Goal: Information Seeking & Learning: Learn about a topic

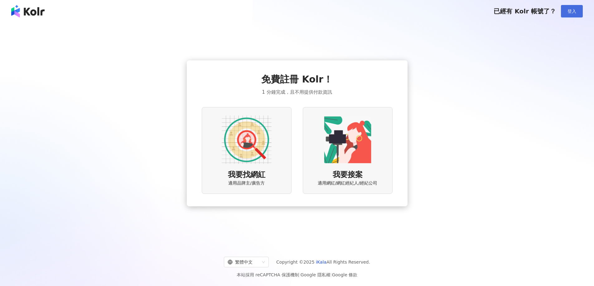
click at [573, 16] on button "登入" at bounding box center [572, 11] width 22 height 12
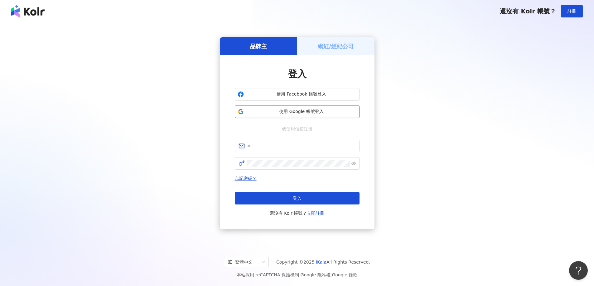
click at [286, 115] on button "使用 Google 帳號登入" at bounding box center [297, 112] width 125 height 12
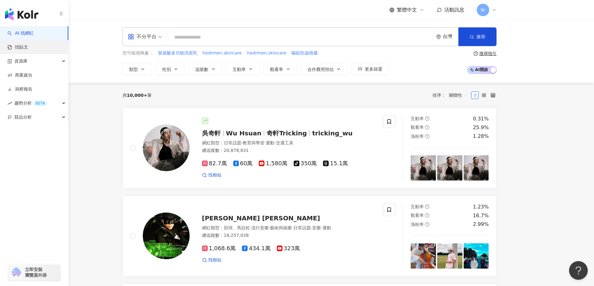
click at [26, 47] on link "找貼文" at bounding box center [17, 47] width 21 height 6
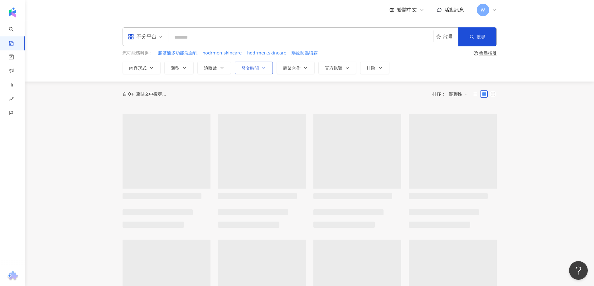
click at [265, 70] on icon "button" at bounding box center [263, 67] width 5 height 5
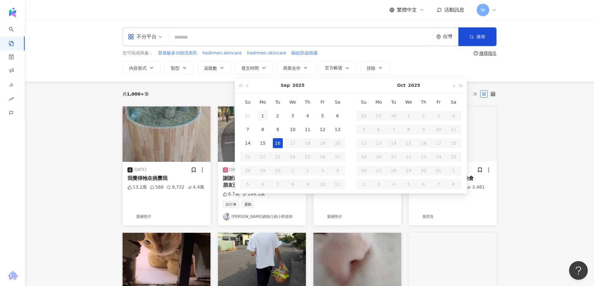
type input "**********"
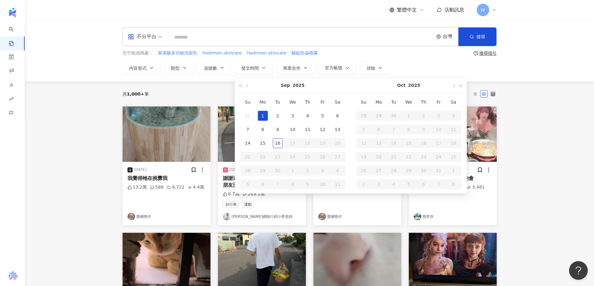
click at [263, 117] on div "1" at bounding box center [263, 116] width 10 height 10
type input "**********"
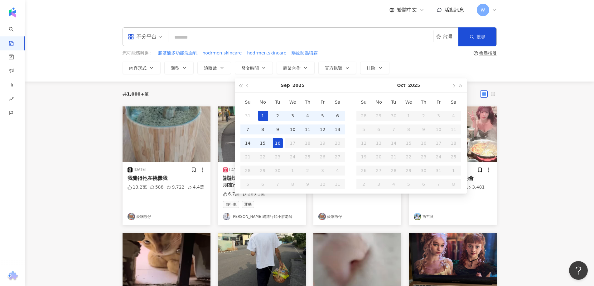
click at [276, 143] on div "16" at bounding box center [278, 143] width 10 height 10
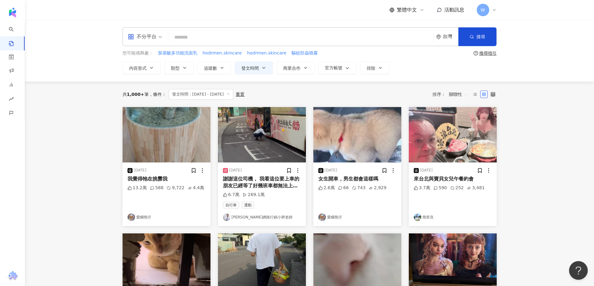
click at [538, 139] on main "**********" at bounding box center [309, 264] width 569 height 489
click at [535, 133] on main "**********" at bounding box center [309, 264] width 569 height 489
click at [515, 162] on main "**********" at bounding box center [309, 264] width 569 height 489
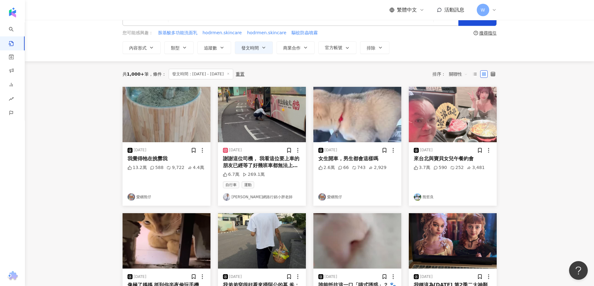
scroll to position [31, 0]
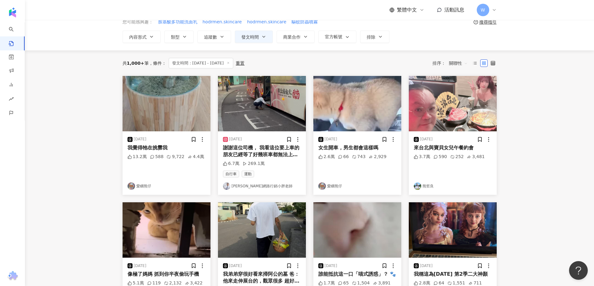
click at [535, 148] on main "**********" at bounding box center [309, 233] width 569 height 489
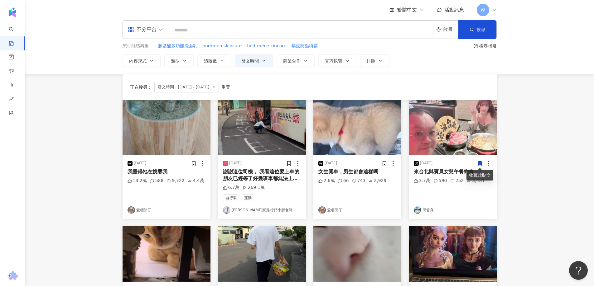
scroll to position [0, 0]
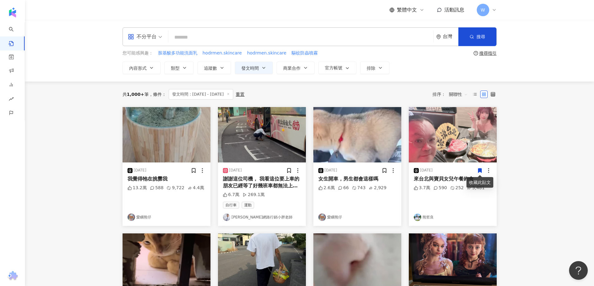
click at [424, 216] on link "熊哲良" at bounding box center [452, 217] width 78 height 7
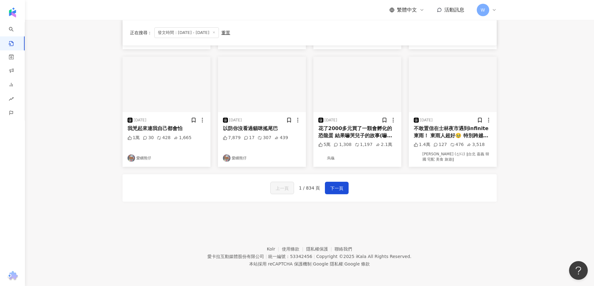
scroll to position [292, 0]
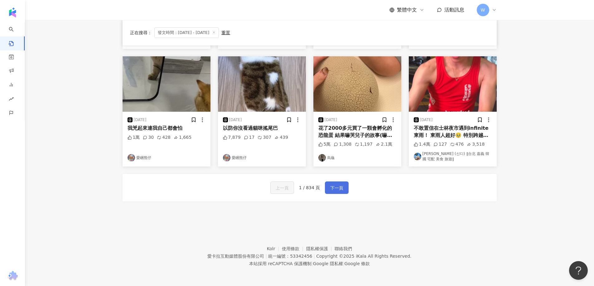
click at [338, 187] on span "下一頁" at bounding box center [336, 187] width 13 height 7
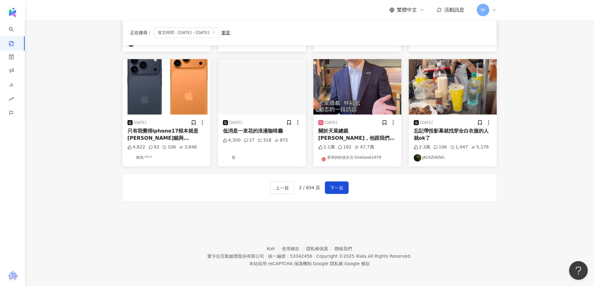
scroll to position [277, 0]
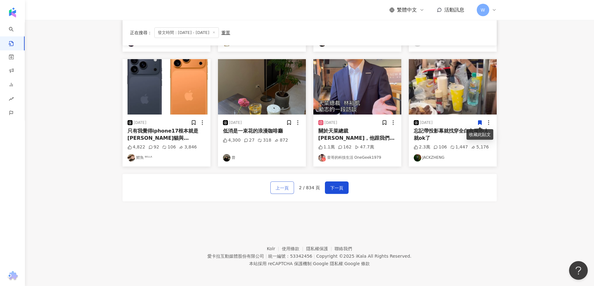
click at [277, 183] on button "上一頁" at bounding box center [282, 188] width 24 height 12
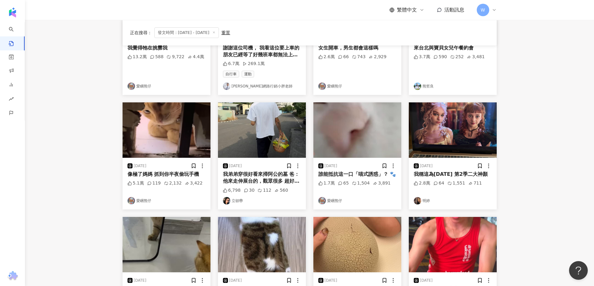
scroll to position [0, 0]
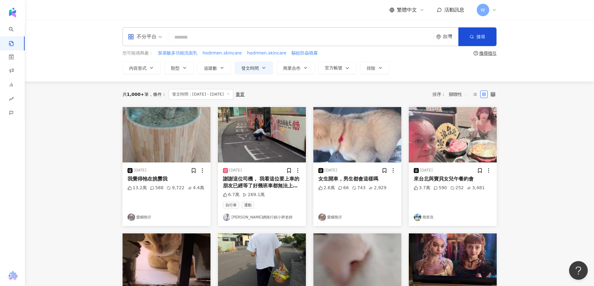
click at [429, 217] on link "熊哲良" at bounding box center [452, 217] width 78 height 7
click at [532, 137] on main "**********" at bounding box center [309, 264] width 569 height 489
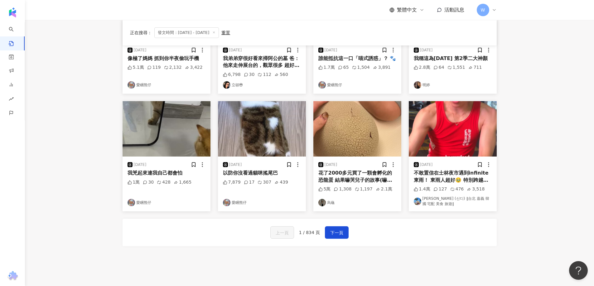
scroll to position [249, 0]
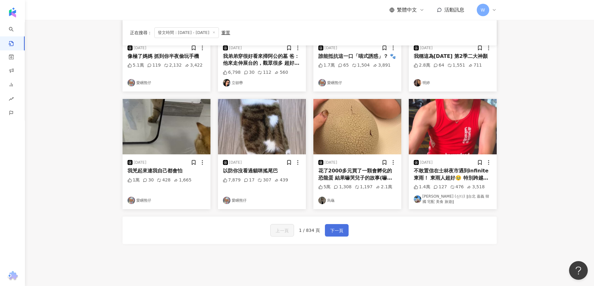
click at [333, 229] on span "下一頁" at bounding box center [336, 230] width 13 height 7
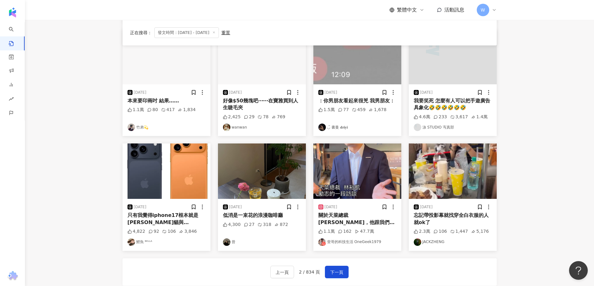
scroll to position [277, 0]
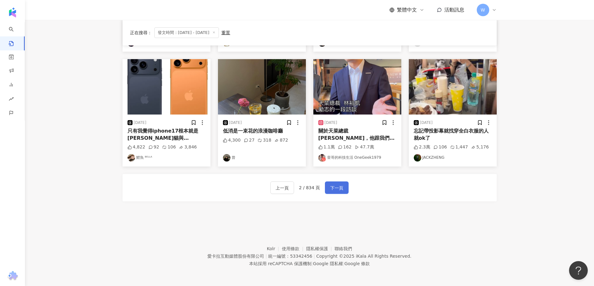
click at [339, 190] on span "下一頁" at bounding box center [336, 187] width 13 height 7
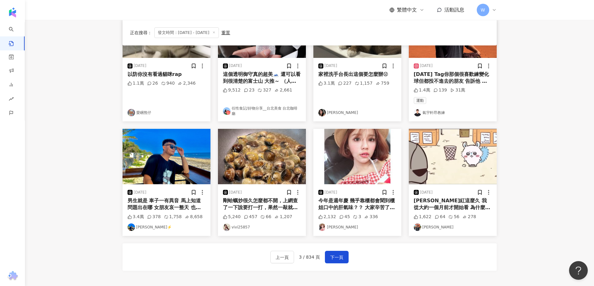
scroll to position [292, 0]
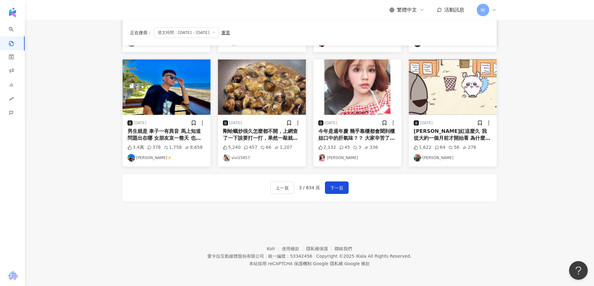
click at [350, 187] on div "上一頁 3 / 834 頁 下一頁" at bounding box center [309, 187] width 374 height 27
click at [344, 187] on button "下一頁" at bounding box center [337, 188] width 24 height 12
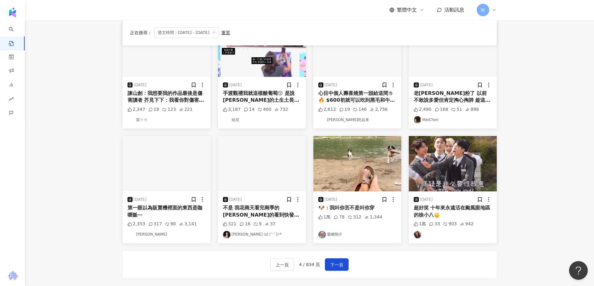
scroll to position [215, 0]
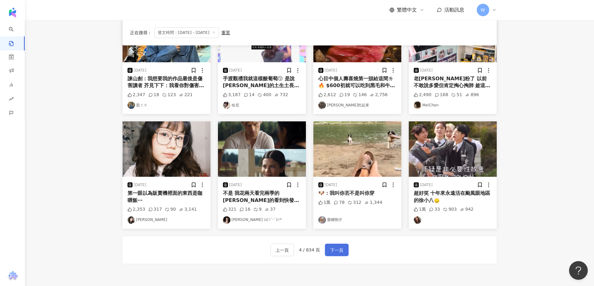
click at [338, 247] on span "下一頁" at bounding box center [336, 250] width 13 height 7
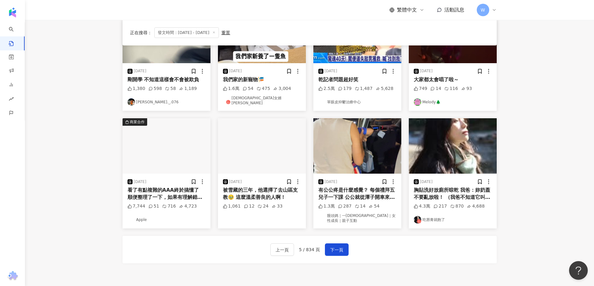
scroll to position [239, 0]
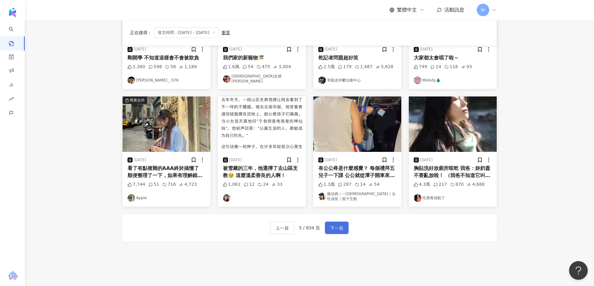
click at [343, 222] on button "下一頁" at bounding box center [337, 228] width 24 height 12
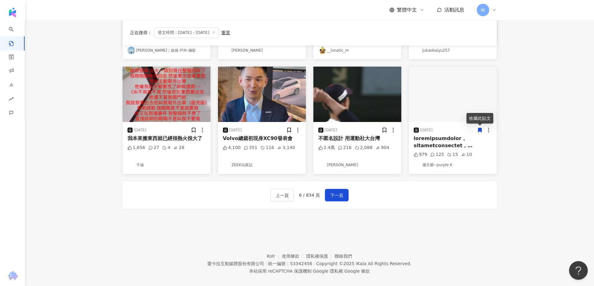
scroll to position [277, 0]
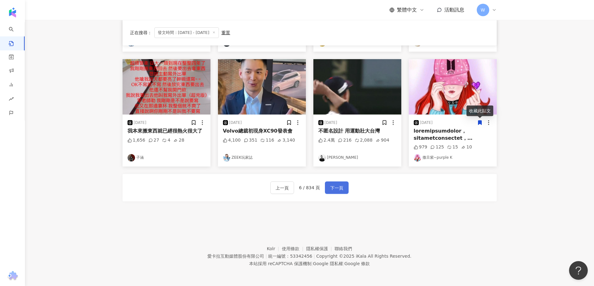
click at [332, 188] on span "下一頁" at bounding box center [336, 187] width 13 height 7
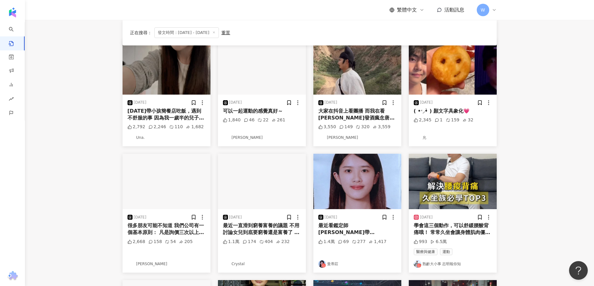
scroll to position [187, 0]
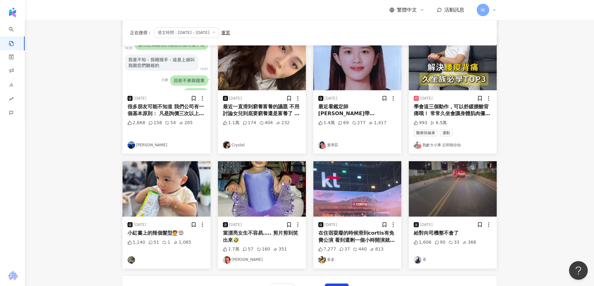
click at [170, 180] on img "button" at bounding box center [166, 188] width 88 height 55
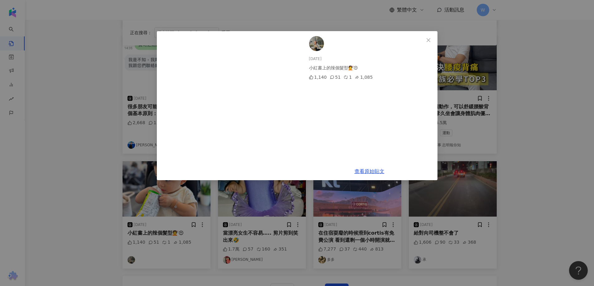
click at [209, 180] on div "2025/9/10 小紅書上的辣個髮型💇😍 1,140 51 1 1,085 查看原始貼文" at bounding box center [297, 143] width 594 height 286
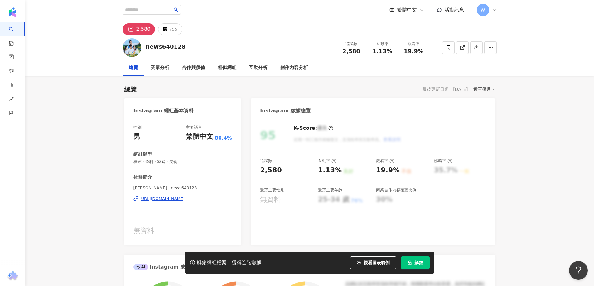
click at [175, 199] on div "[URL][DOMAIN_NAME]" at bounding box center [162, 199] width 45 height 6
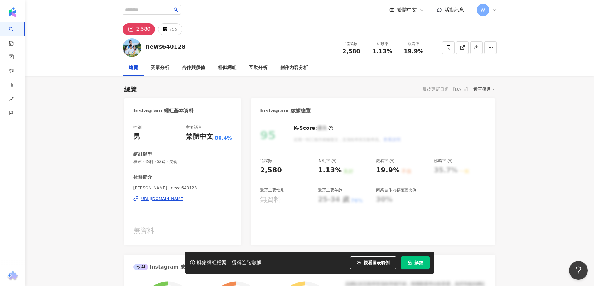
drag, startPoint x: 509, startPoint y: 111, endPoint x: 475, endPoint y: 4, distance: 112.5
drag, startPoint x: 161, startPoint y: 194, endPoint x: 167, endPoint y: 199, distance: 8.6
click at [161, 194] on div "[PERSON_NAME] | news640128 [URL][DOMAIN_NAME]" at bounding box center [182, 203] width 99 height 36
click at [167, 199] on div "[URL][DOMAIN_NAME]" at bounding box center [162, 199] width 45 height 6
